Goal: Transaction & Acquisition: Purchase product/service

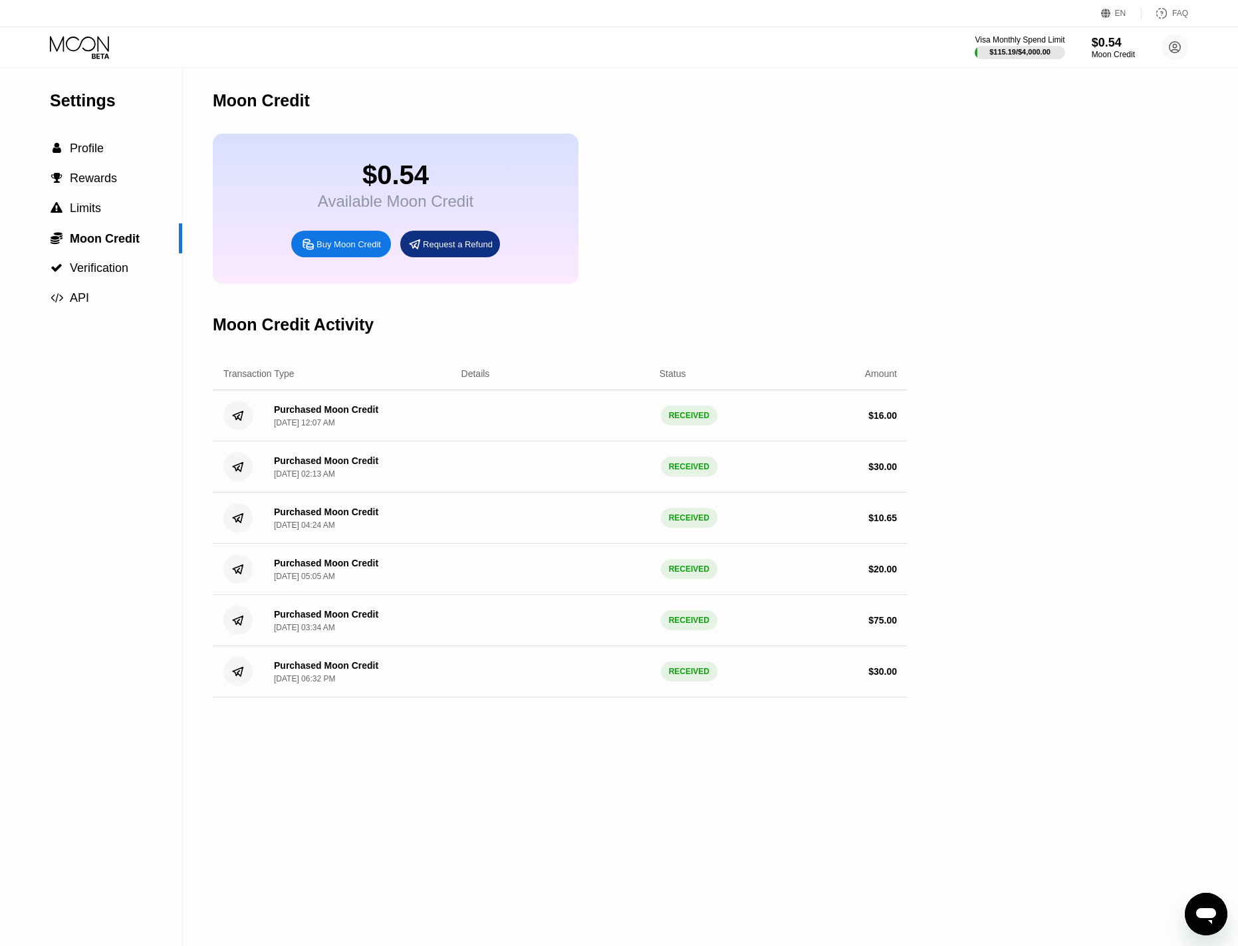
click at [676, 145] on div "$0.54 Available Moon Credit Buy Moon Credit Request a Refund" at bounding box center [560, 209] width 695 height 150
click at [77, 47] on icon at bounding box center [81, 47] width 62 height 23
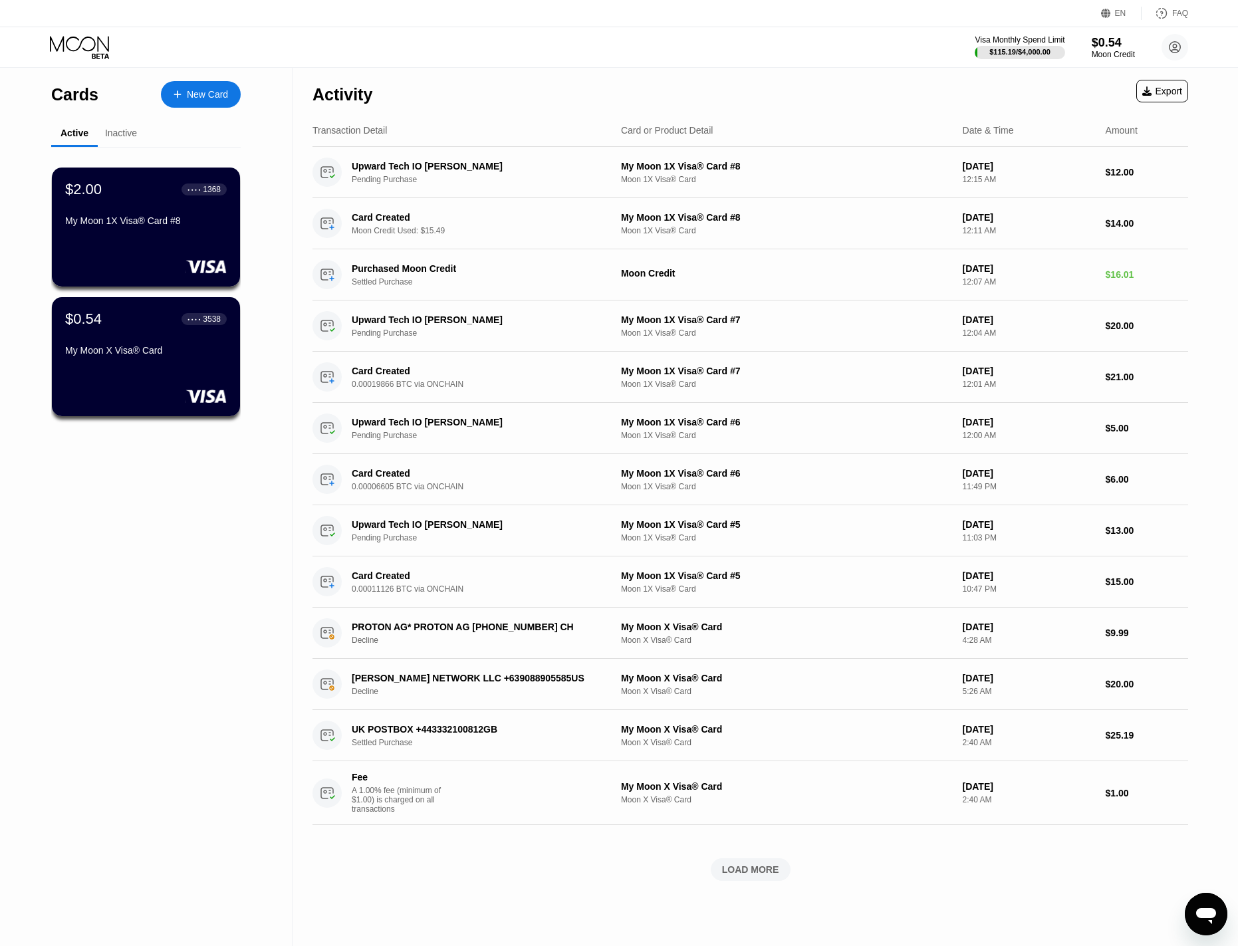
click at [192, 98] on div "New Card" at bounding box center [207, 94] width 41 height 11
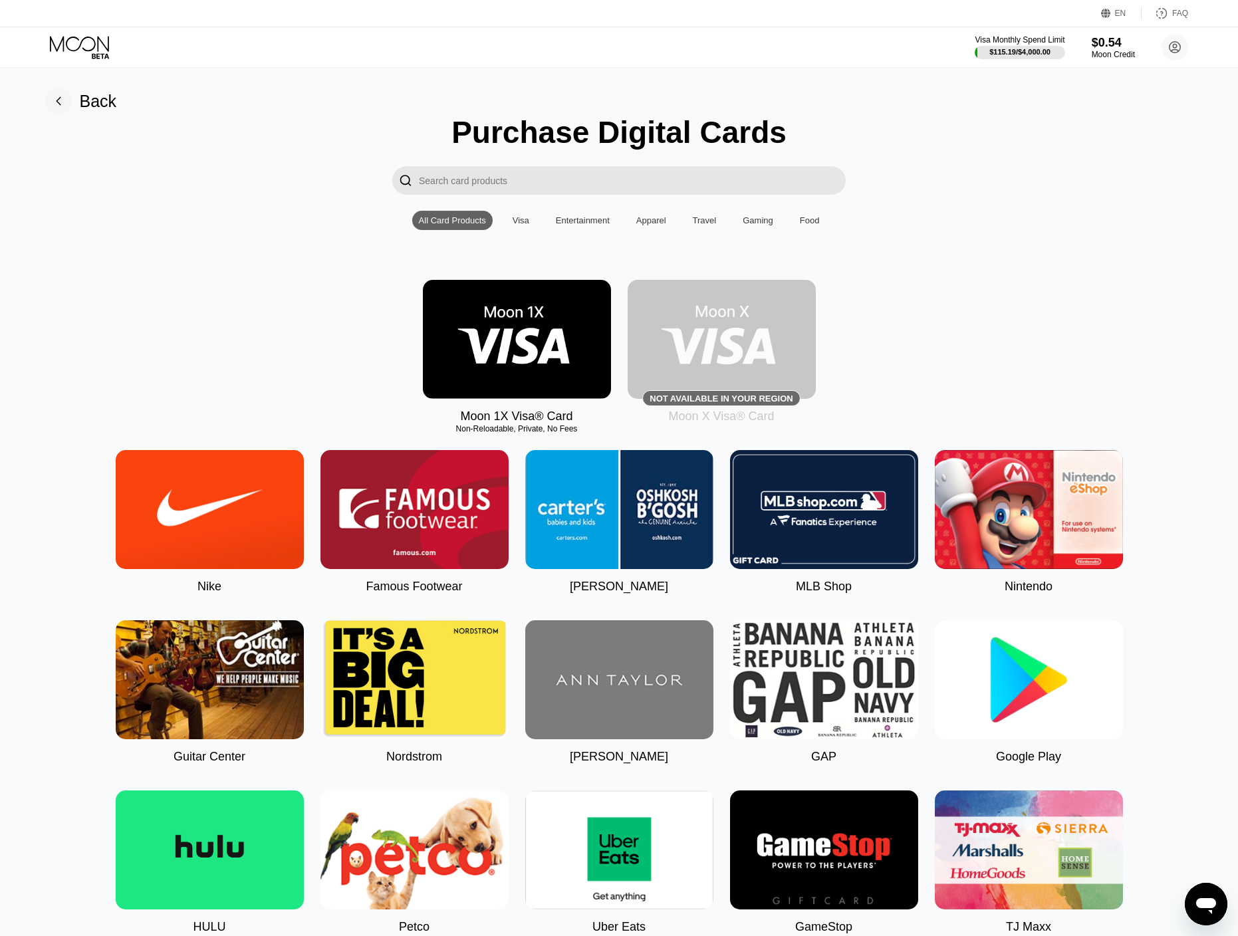
click at [66, 99] on rect at bounding box center [58, 101] width 27 height 27
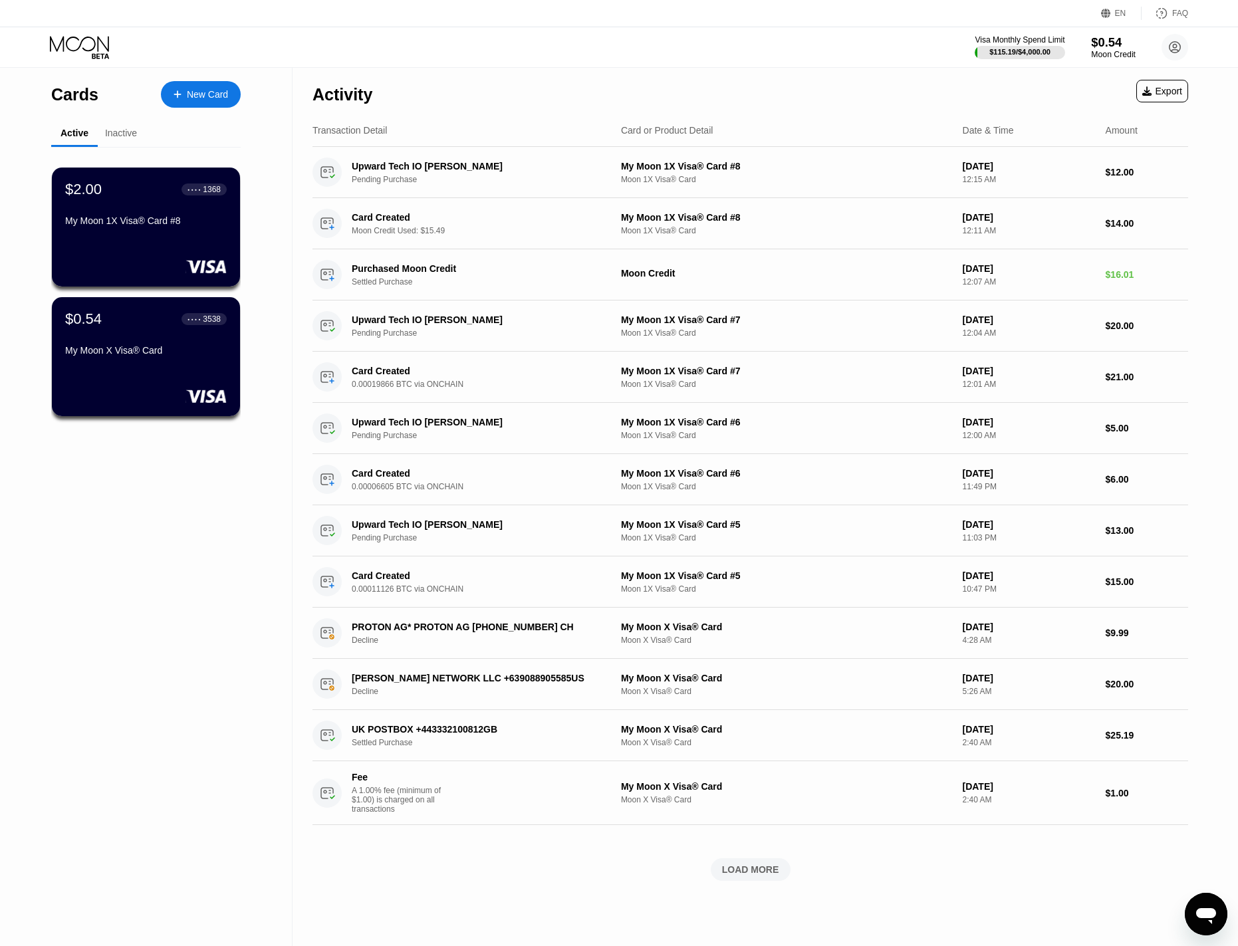
click at [1104, 45] on div "$0.54" at bounding box center [1113, 42] width 45 height 14
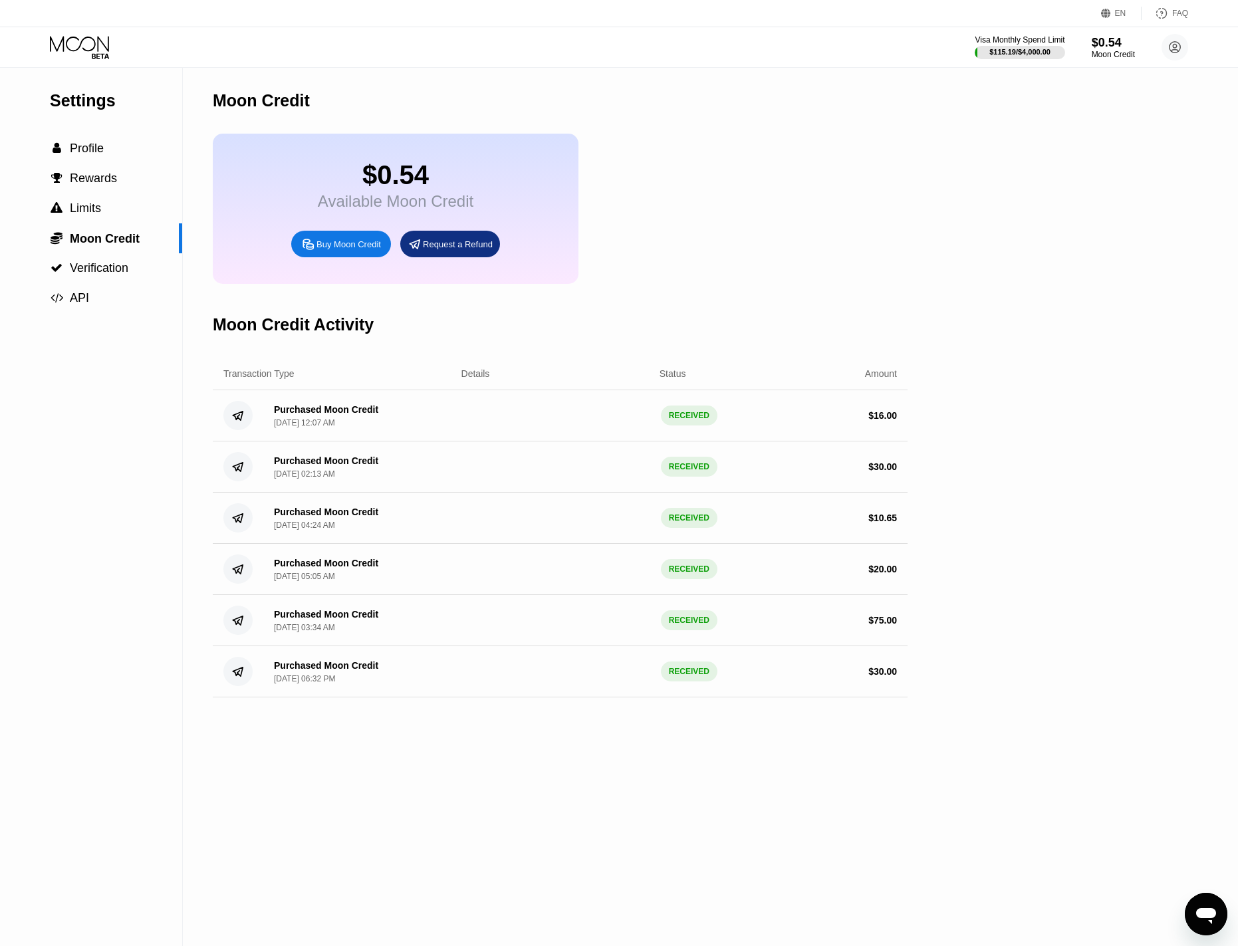
click at [346, 250] on div "Buy Moon Credit" at bounding box center [348, 244] width 64 height 11
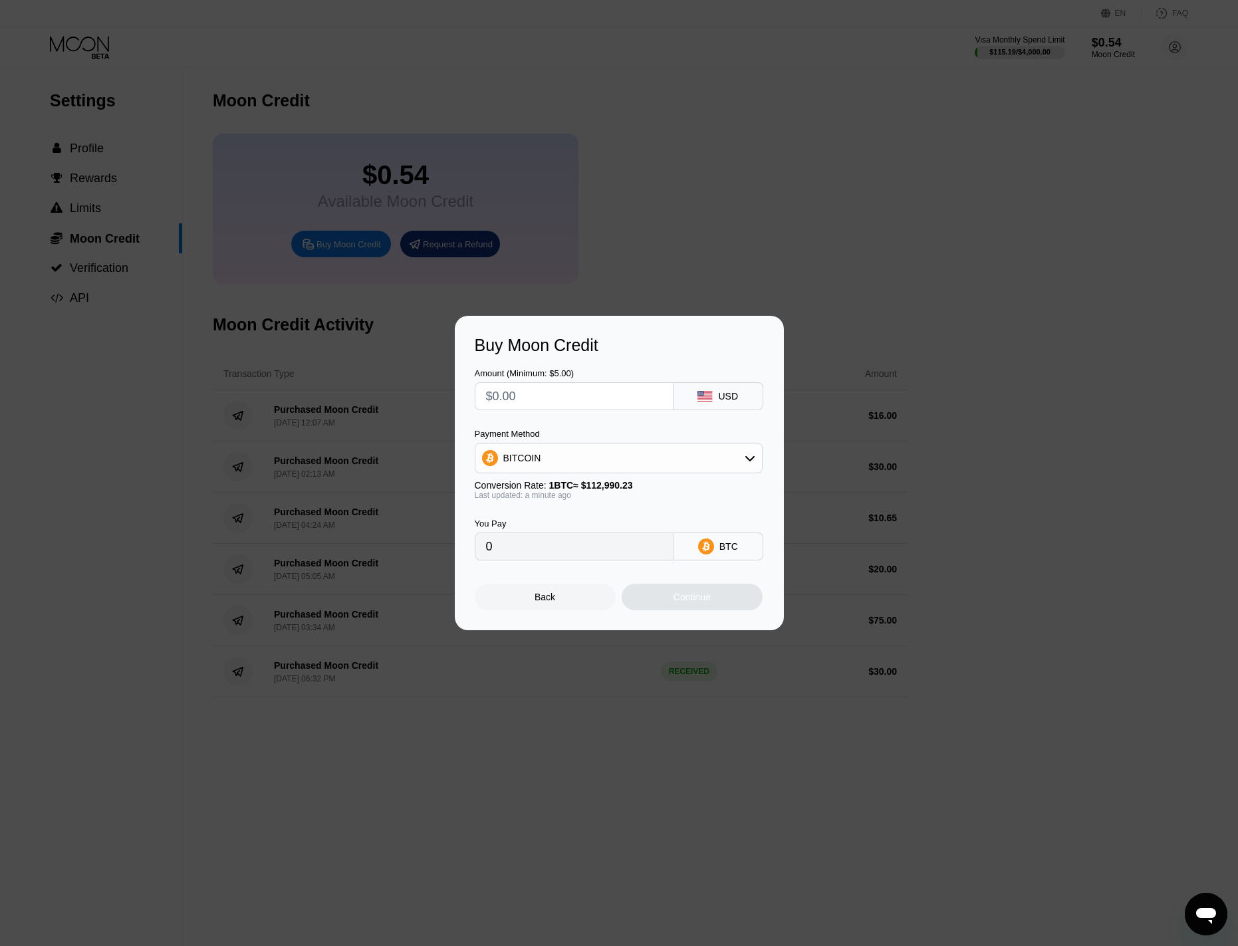
click at [555, 387] on input "text" at bounding box center [574, 396] width 176 height 27
type input "$2"
type input "0.00001771"
type input "$25"
type input "0.00022126"
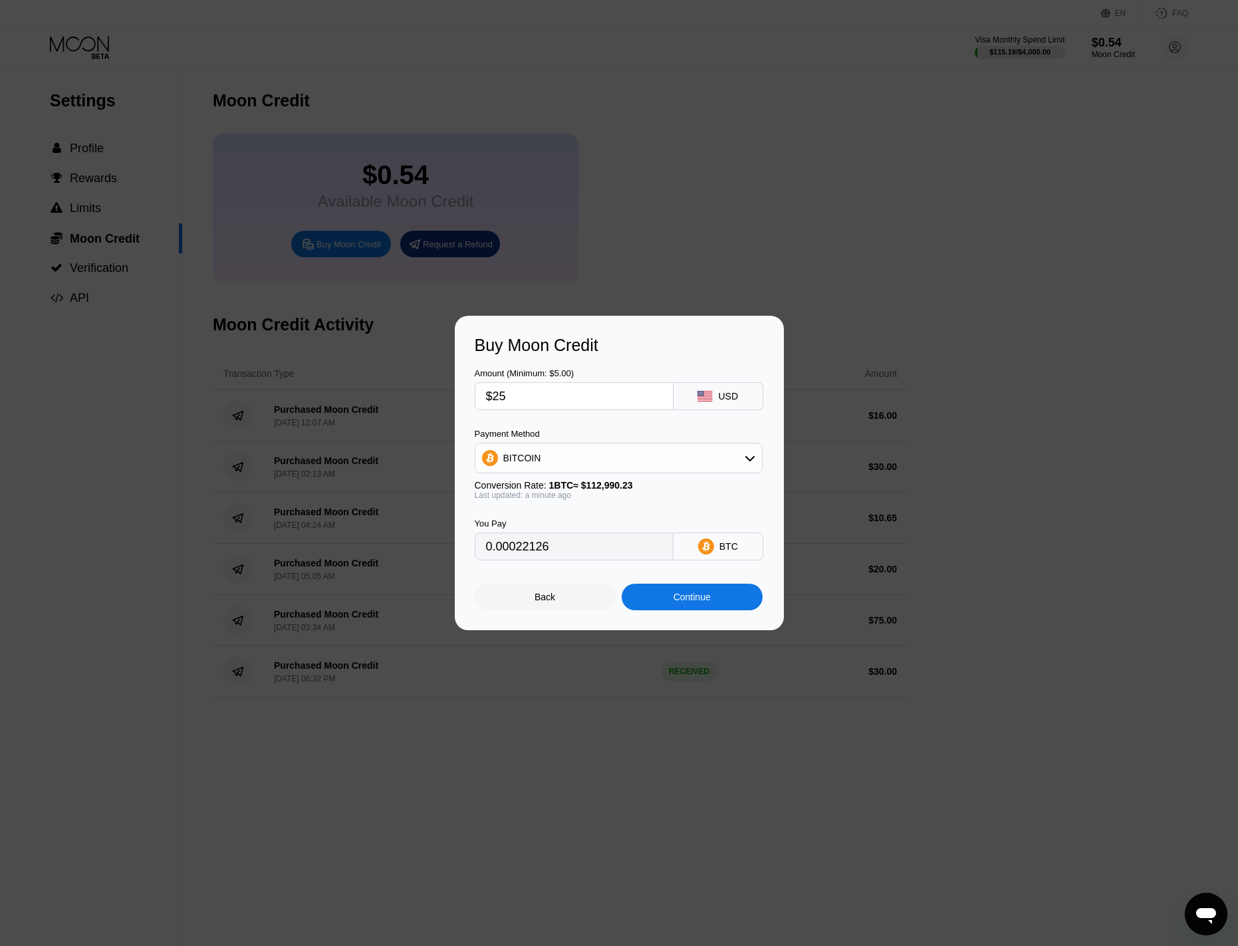
type input "$25"
click at [683, 602] on div "Continue" at bounding box center [692, 597] width 37 height 11
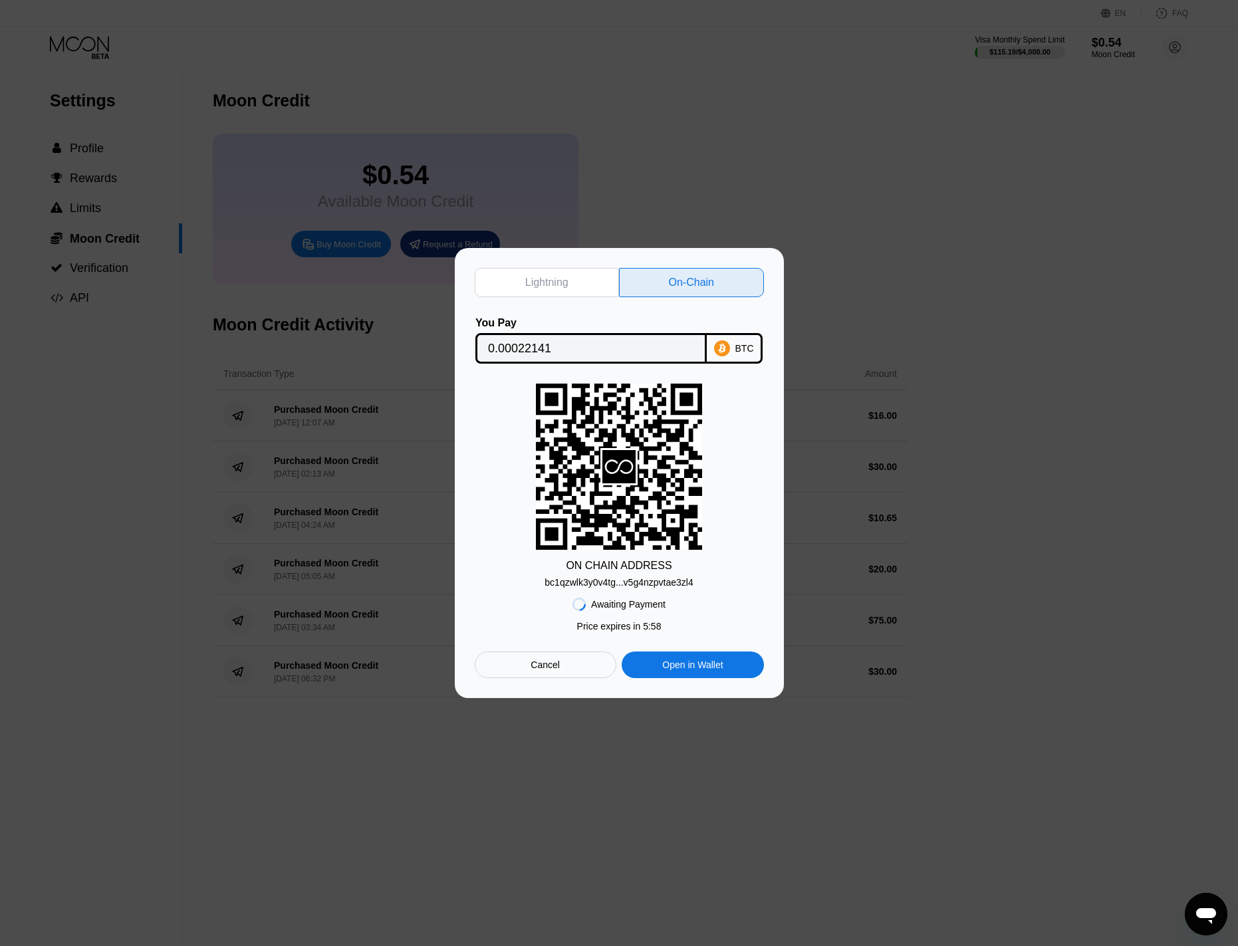
click at [513, 349] on input "0.00022141" at bounding box center [591, 348] width 206 height 27
click at [610, 580] on div "bc1qzwlk3y0v4tg...v5g4nzpvtae3zl4" at bounding box center [619, 582] width 148 height 11
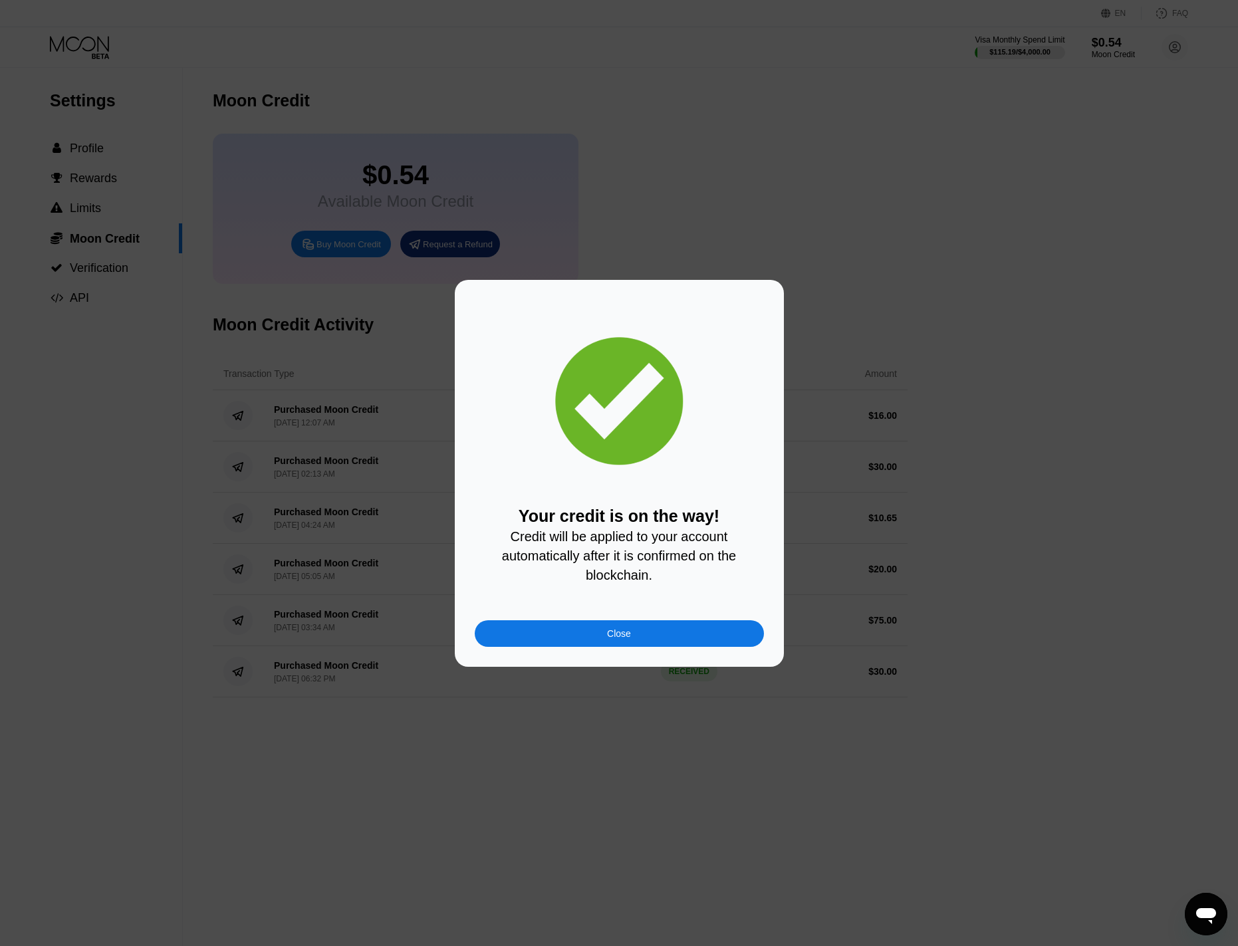
click at [632, 636] on div "Close" at bounding box center [619, 633] width 289 height 27
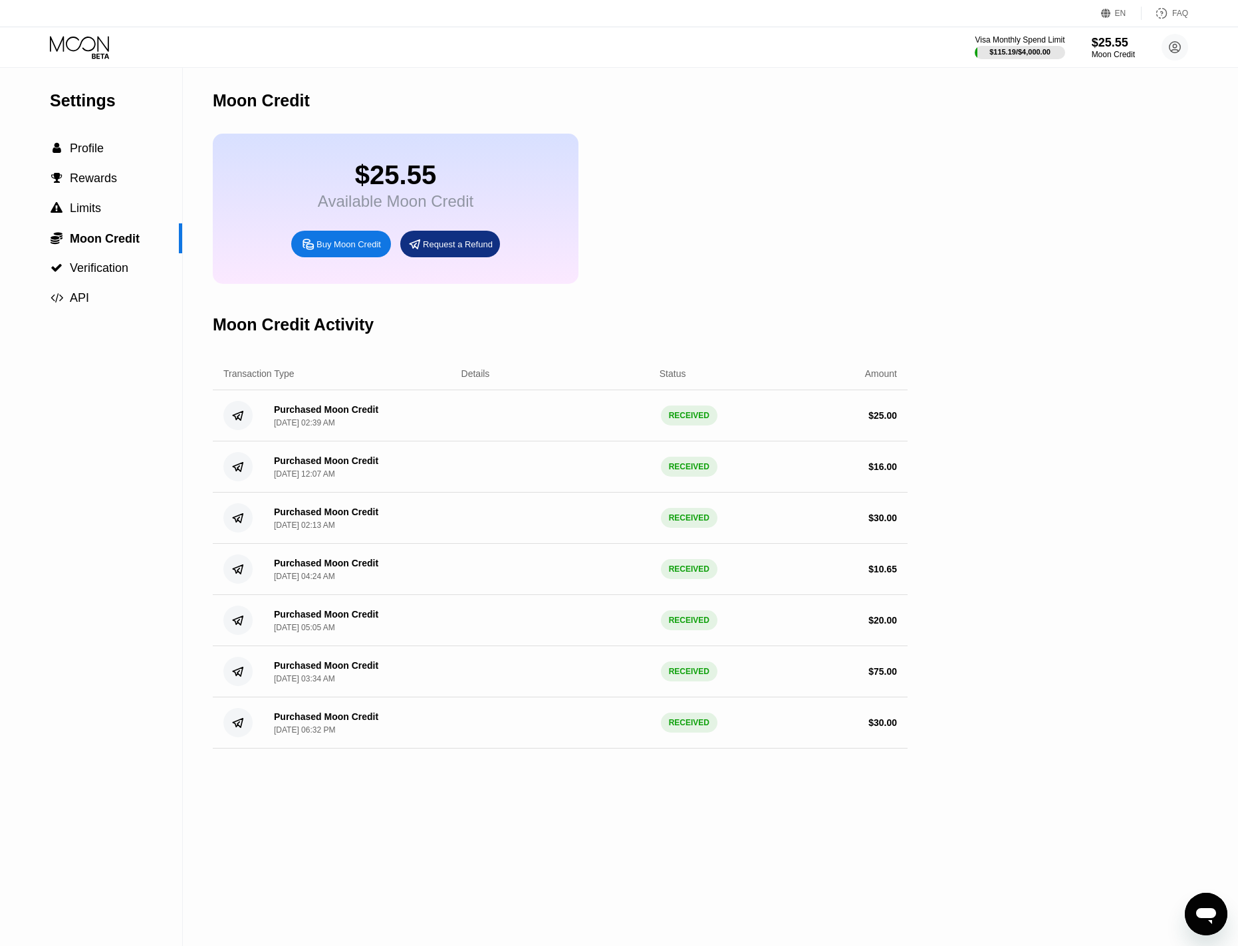
click at [741, 201] on div "$25.55 Available Moon Credit Buy Moon Credit Request a Refund" at bounding box center [560, 209] width 695 height 150
click at [80, 46] on icon at bounding box center [79, 43] width 59 height 15
